Goal: Information Seeking & Learning: Find contact information

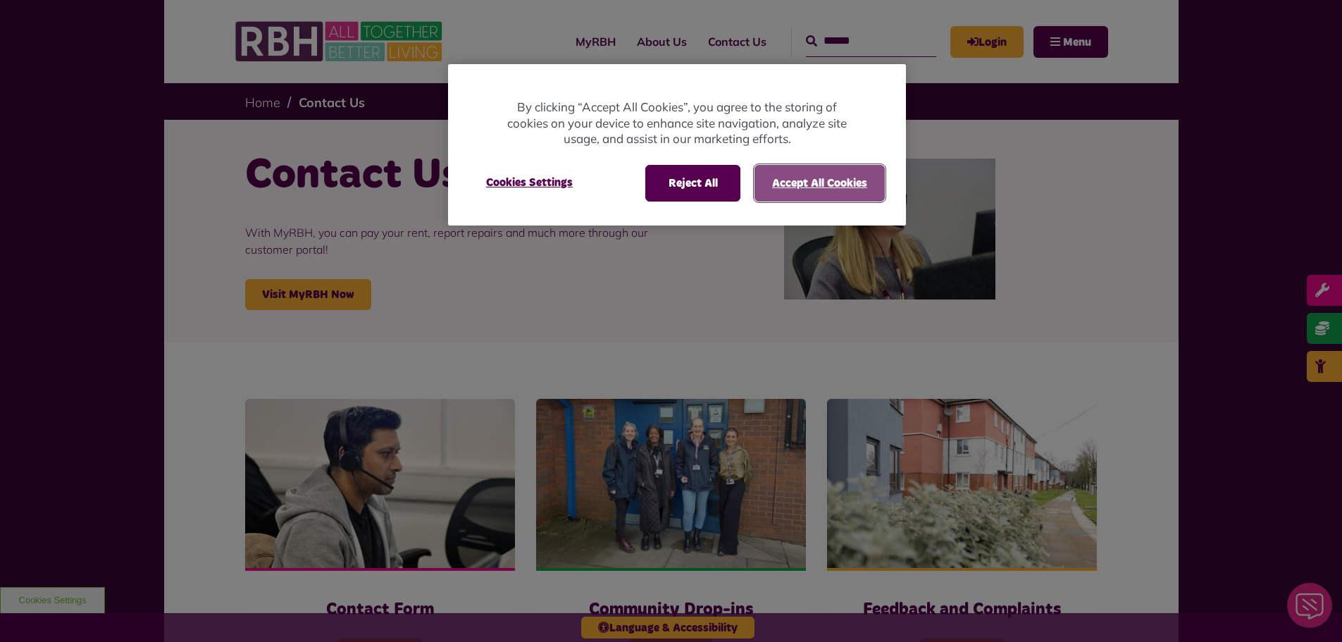
click at [786, 189] on button "Accept All Cookies" at bounding box center [820, 183] width 130 height 37
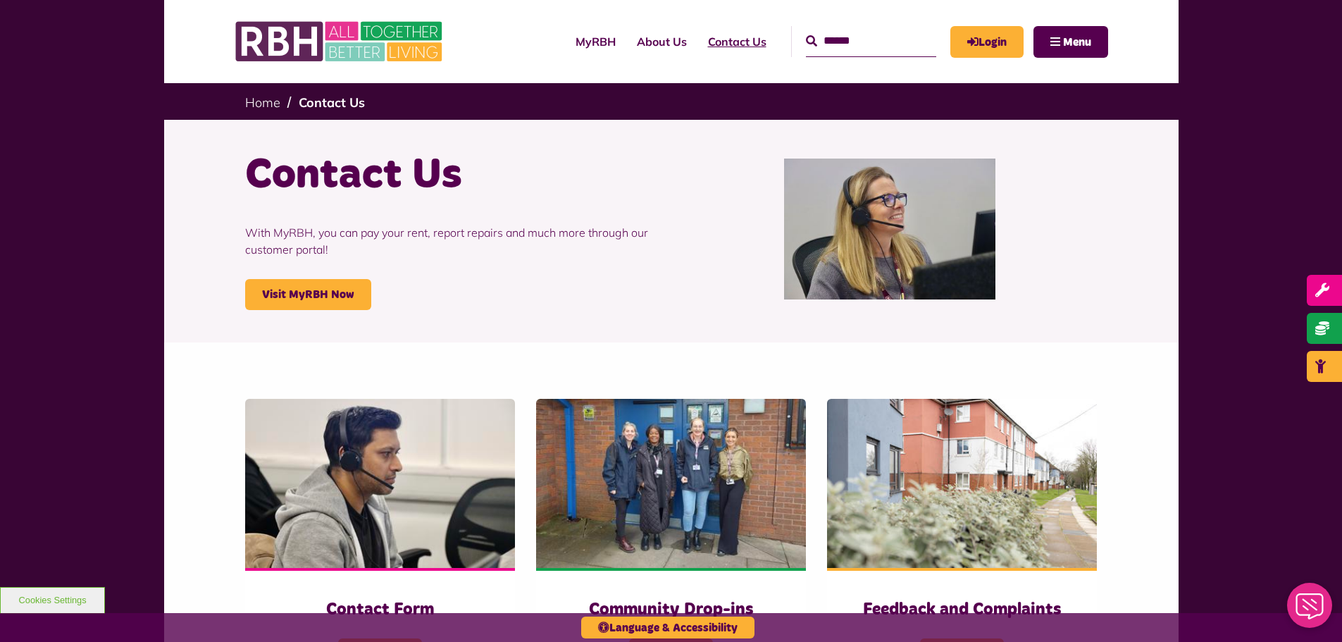
click at [715, 38] on link "Contact Us" at bounding box center [738, 42] width 80 height 38
click at [713, 47] on link "Contact Us" at bounding box center [738, 42] width 80 height 38
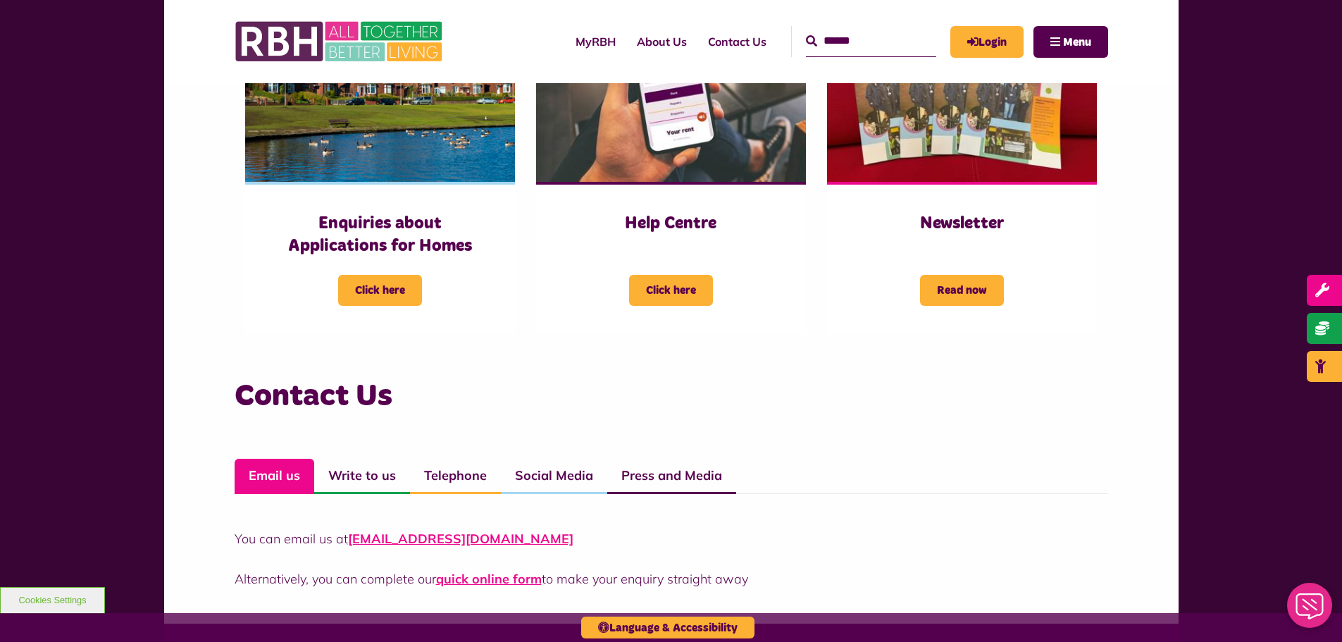
scroll to position [708, 0]
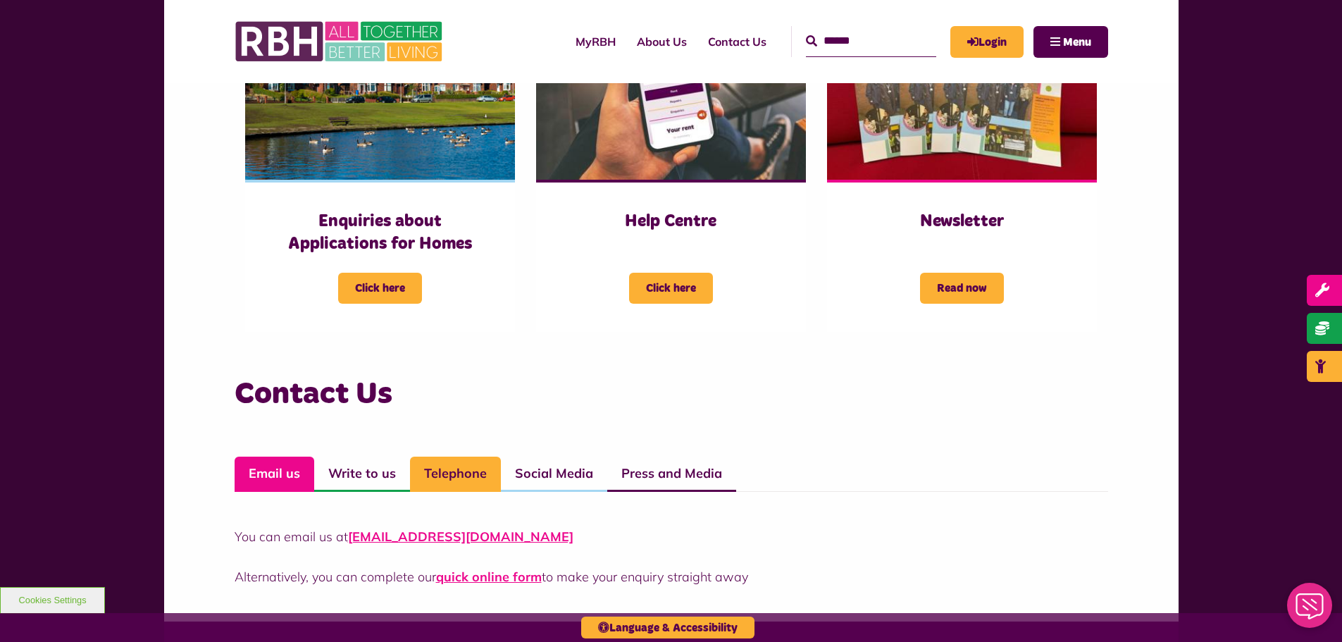
click at [467, 479] on link "Telephone" at bounding box center [455, 474] width 91 height 35
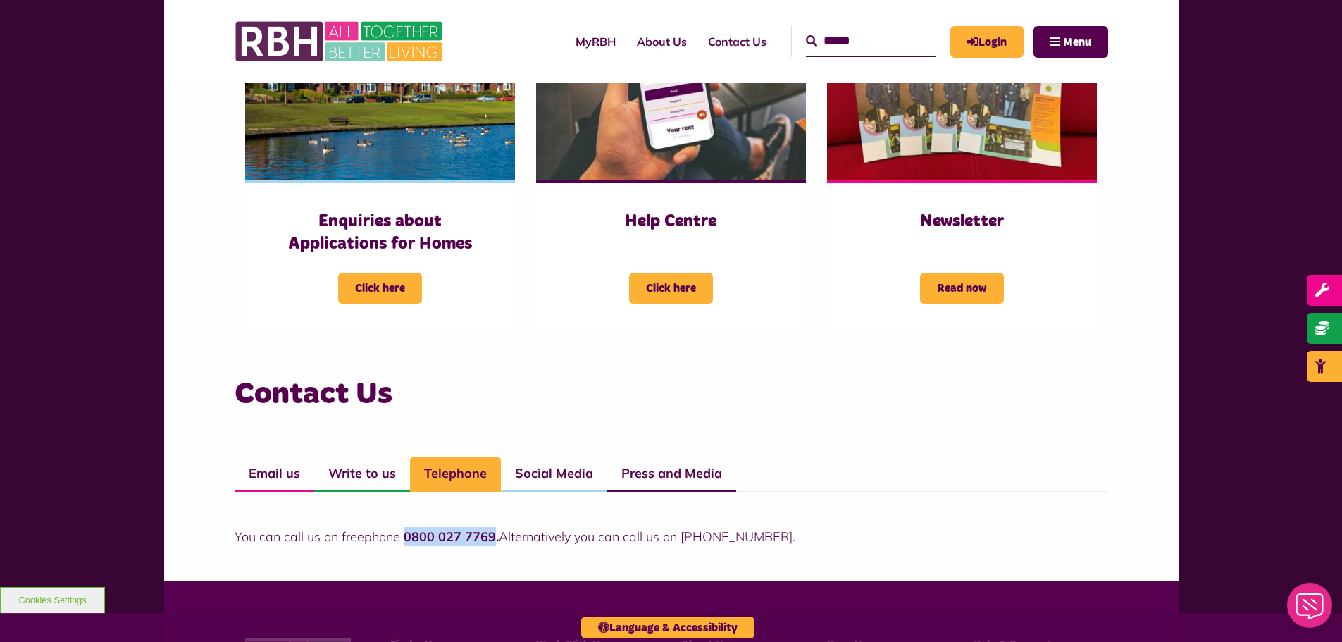
drag, startPoint x: 405, startPoint y: 536, endPoint x: 489, endPoint y: 532, distance: 84.6
click at [489, 532] on strong "0800 027 7769." at bounding box center [451, 537] width 95 height 16
copy strong "0800 027 7769"
